Goal: Task Accomplishment & Management: Complete application form

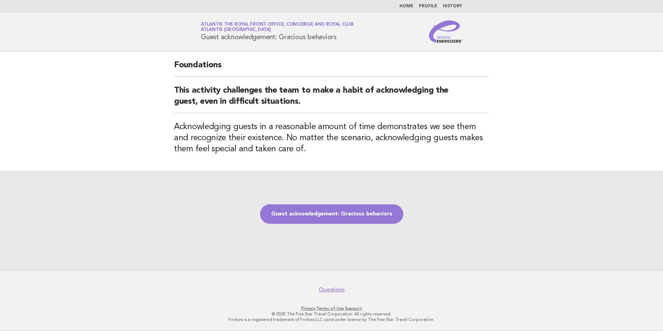
click at [73, 103] on main "Foundations This activity challenges the team to make a habit of acknowledging …" at bounding box center [331, 160] width 663 height 218
click at [355, 215] on link "Guest acknowledgement: Gracious behaviors" at bounding box center [331, 213] width 143 height 19
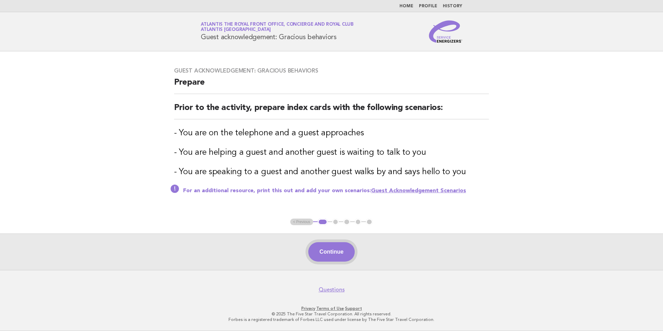
click at [340, 252] on button "Continue" at bounding box center [331, 251] width 46 height 19
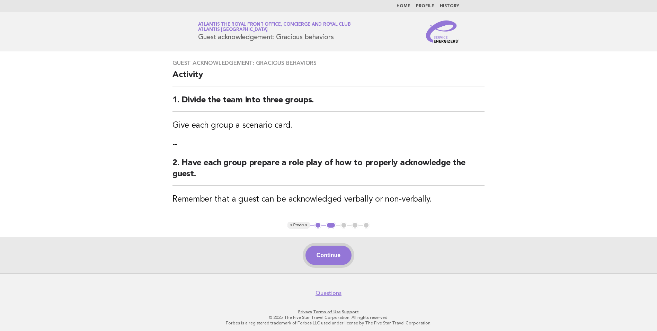
click at [322, 253] on button "Continue" at bounding box center [329, 254] width 46 height 19
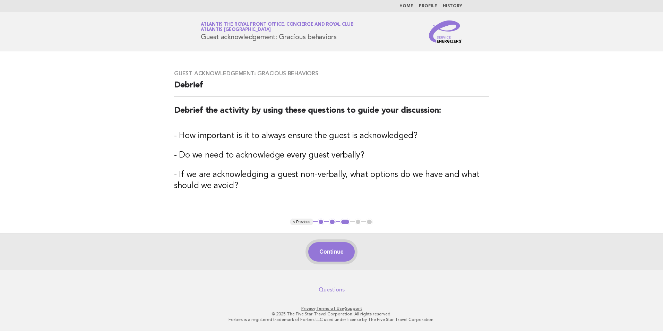
click at [322, 249] on button "Continue" at bounding box center [331, 251] width 46 height 19
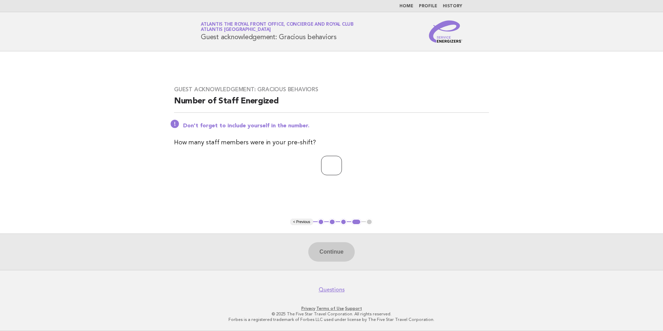
click at [330, 168] on input "number" at bounding box center [331, 165] width 21 height 19
type input "*"
click at [333, 246] on button "Continue" at bounding box center [331, 251] width 46 height 19
